Goal: Task Accomplishment & Management: Use online tool/utility

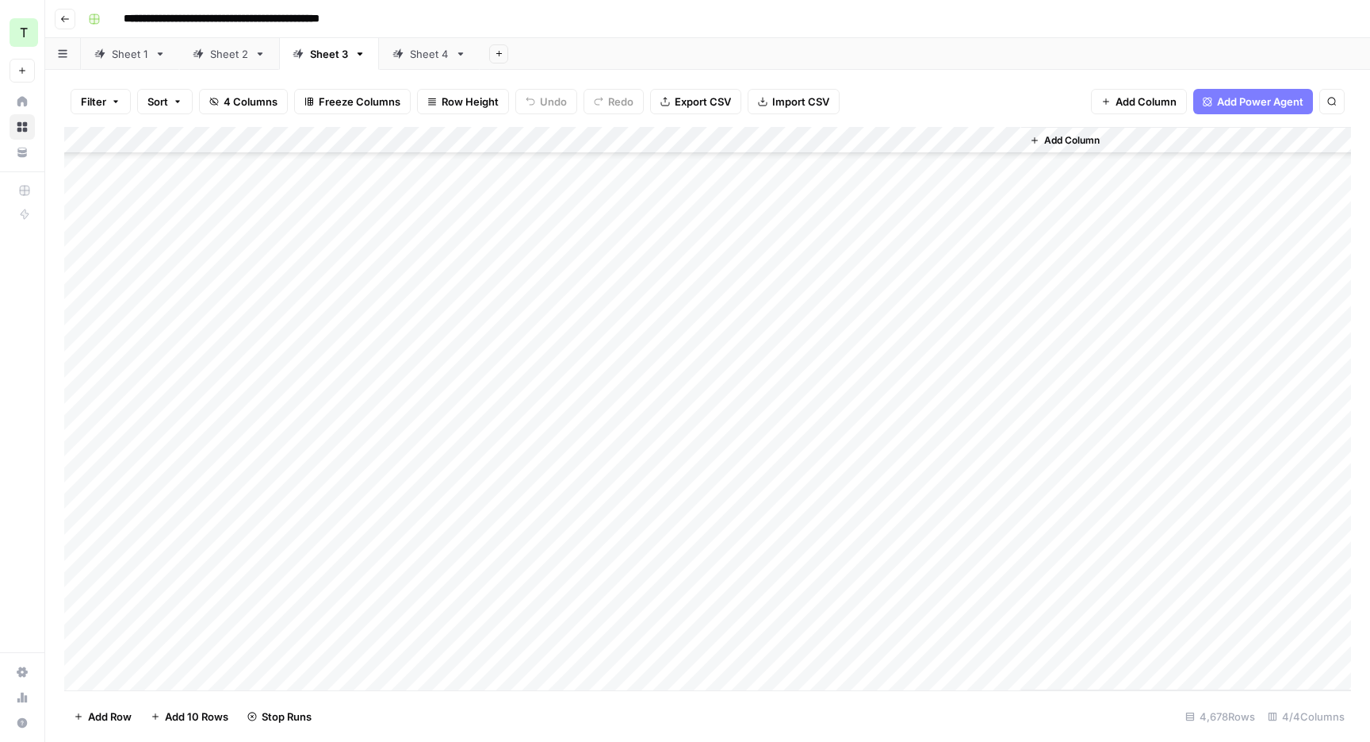
scroll to position [42089, 0]
click at [117, 62] on link "Sheet 1" at bounding box center [130, 54] width 98 height 32
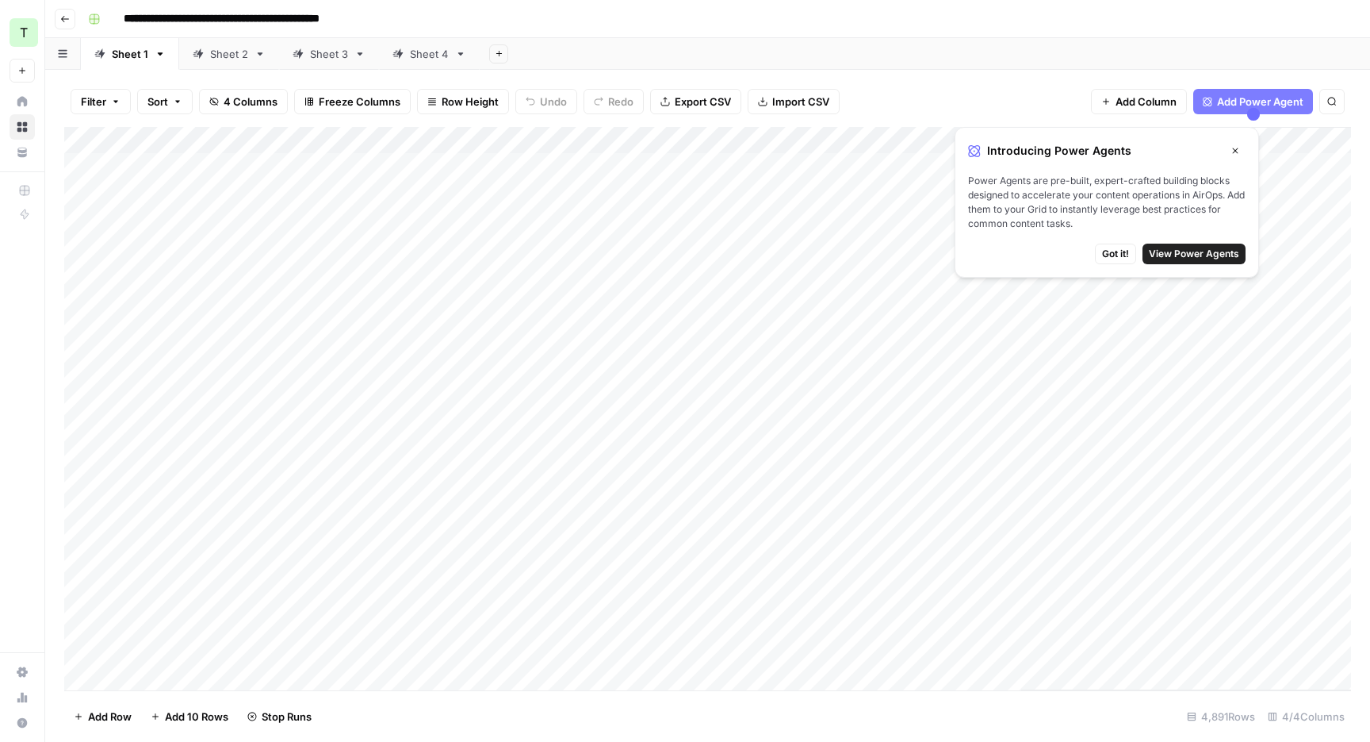
click at [1236, 154] on icon "button" at bounding box center [1236, 151] width 10 height 10
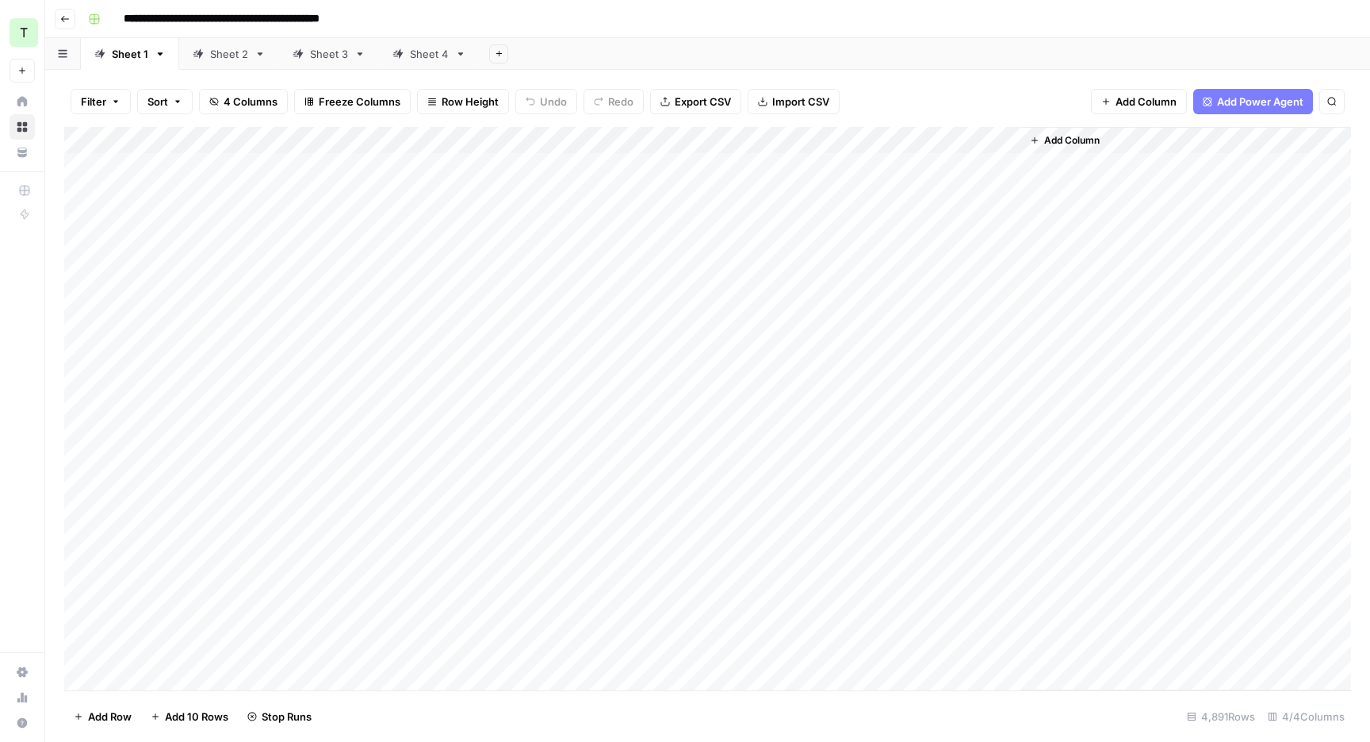
click at [892, 47] on div "Add Sheet" at bounding box center [925, 54] width 891 height 32
click at [983, 42] on div "Add Sheet" at bounding box center [925, 54] width 891 height 32
click at [218, 46] on div "Sheet 2" at bounding box center [229, 54] width 38 height 16
click at [361, 52] on icon at bounding box center [360, 53] width 11 height 11
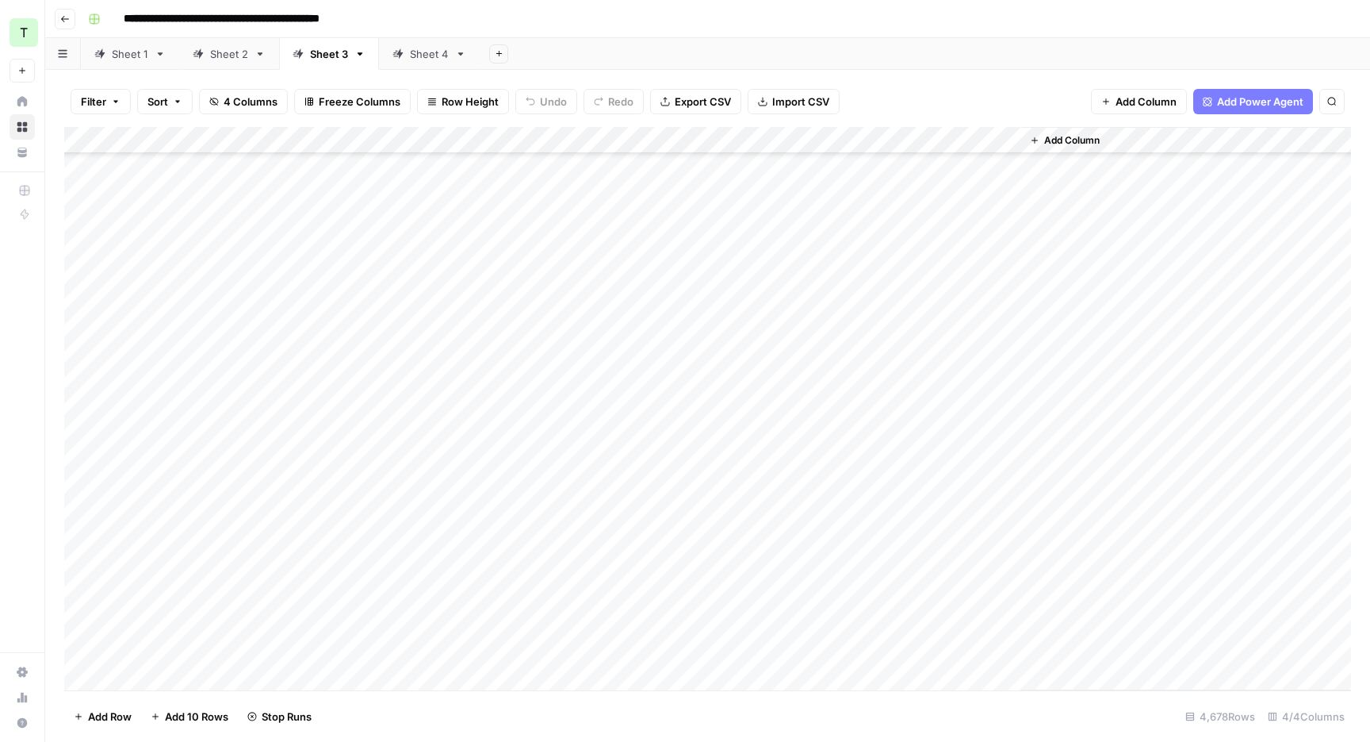
click at [422, 46] on div "Sheet 4" at bounding box center [429, 54] width 39 height 16
click at [207, 68] on link "Sheet 2" at bounding box center [229, 54] width 100 height 32
